Goal: Find contact information: Find contact information

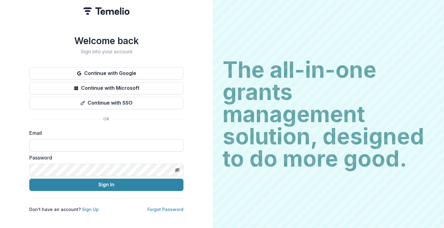
click at [74, 146] on input at bounding box center [106, 145] width 154 height 12
type input "**********"
click at [177, 167] on icon "Toggle password visibility" at bounding box center [177, 169] width 5 height 5
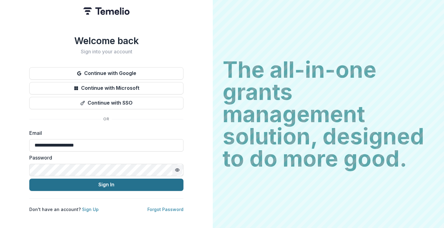
click at [159, 179] on button "Sign In" at bounding box center [106, 185] width 154 height 12
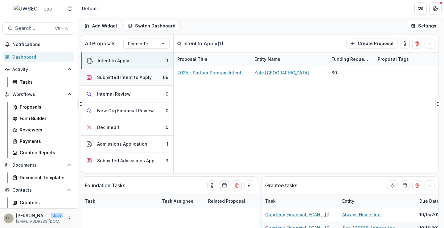
click at [124, 78] on div "Submitted Intent to Apply" at bounding box center [124, 77] width 55 height 6
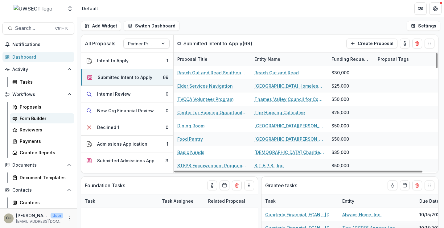
click at [42, 115] on link "Form Builder" at bounding box center [42, 118] width 64 height 10
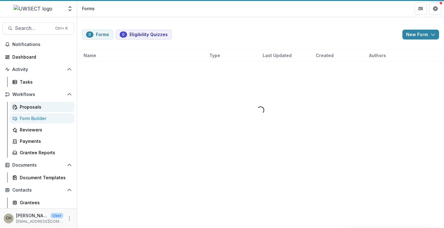
click at [42, 107] on div "Proposals" at bounding box center [45, 107] width 50 height 6
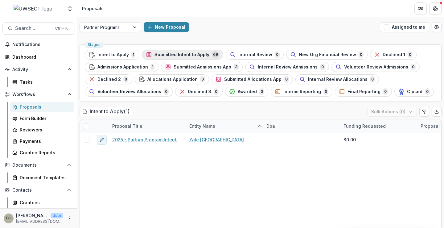
click at [196, 56] on span "Submitted Intent to Apply" at bounding box center [181, 54] width 55 height 5
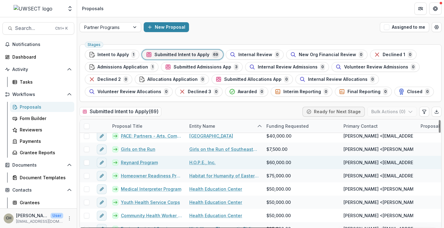
scroll to position [185, 0]
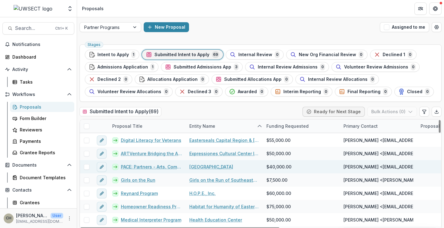
click at [197, 166] on link "Garde Arts Center" at bounding box center [211, 166] width 44 height 6
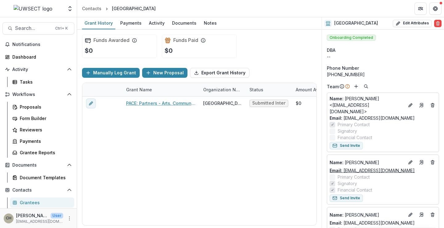
click at [371, 167] on link "Email: sigel@gardearts.org" at bounding box center [372, 170] width 85 height 6
click at [36, 48] on button "Notifications" at bounding box center [38, 44] width 72 height 10
click at [31, 61] on link "Dashboard" at bounding box center [38, 57] width 72 height 10
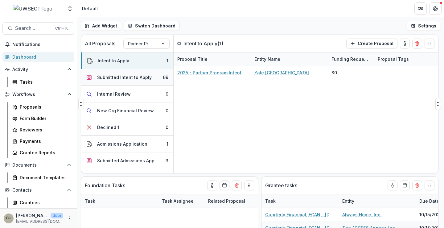
click at [129, 76] on div "Submitted Intent to Apply" at bounding box center [124, 77] width 55 height 6
